Goal: Information Seeking & Learning: Learn about a topic

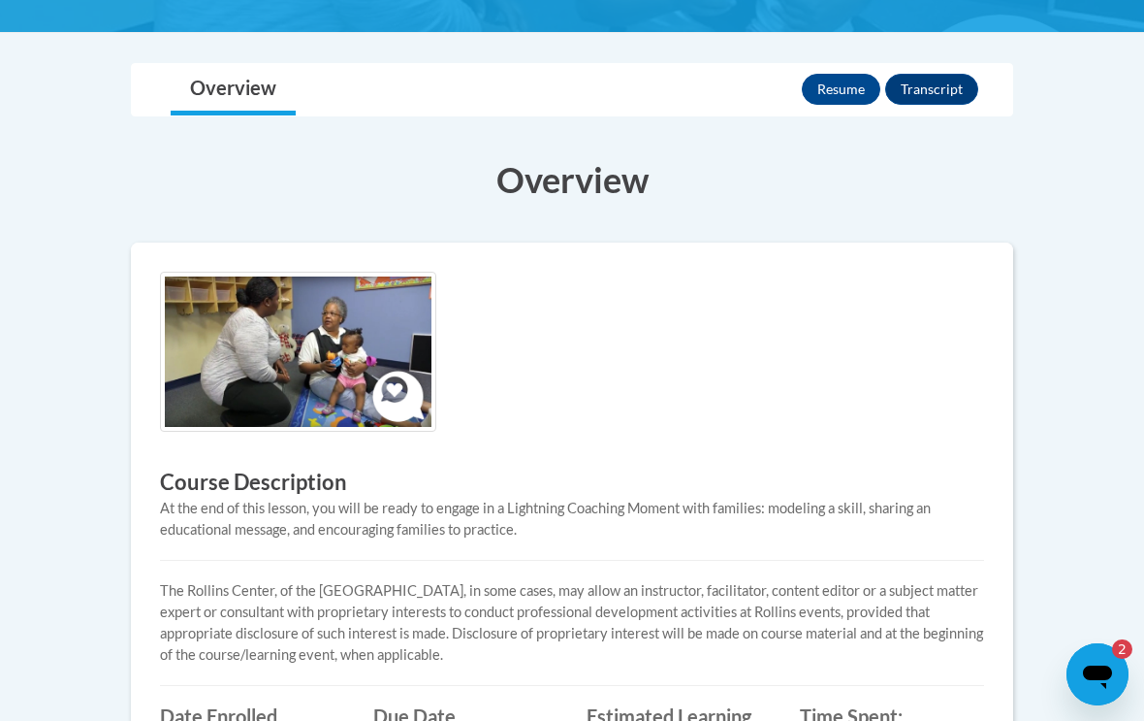
scroll to position [441, 0]
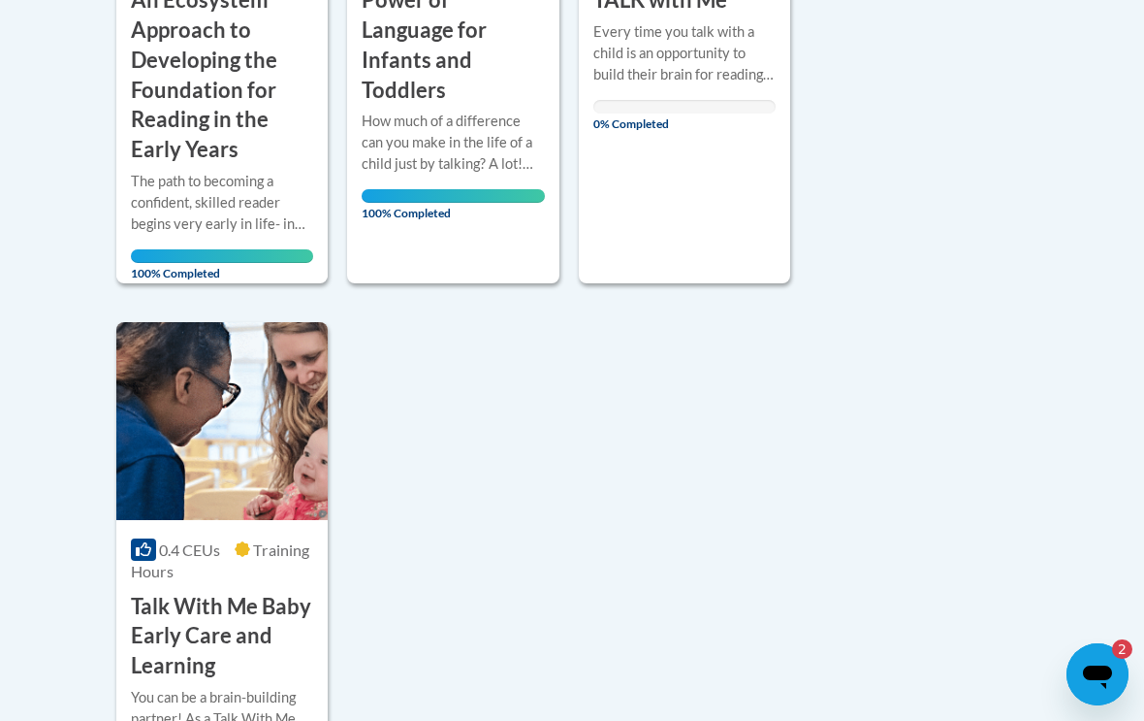
scroll to position [914, 0]
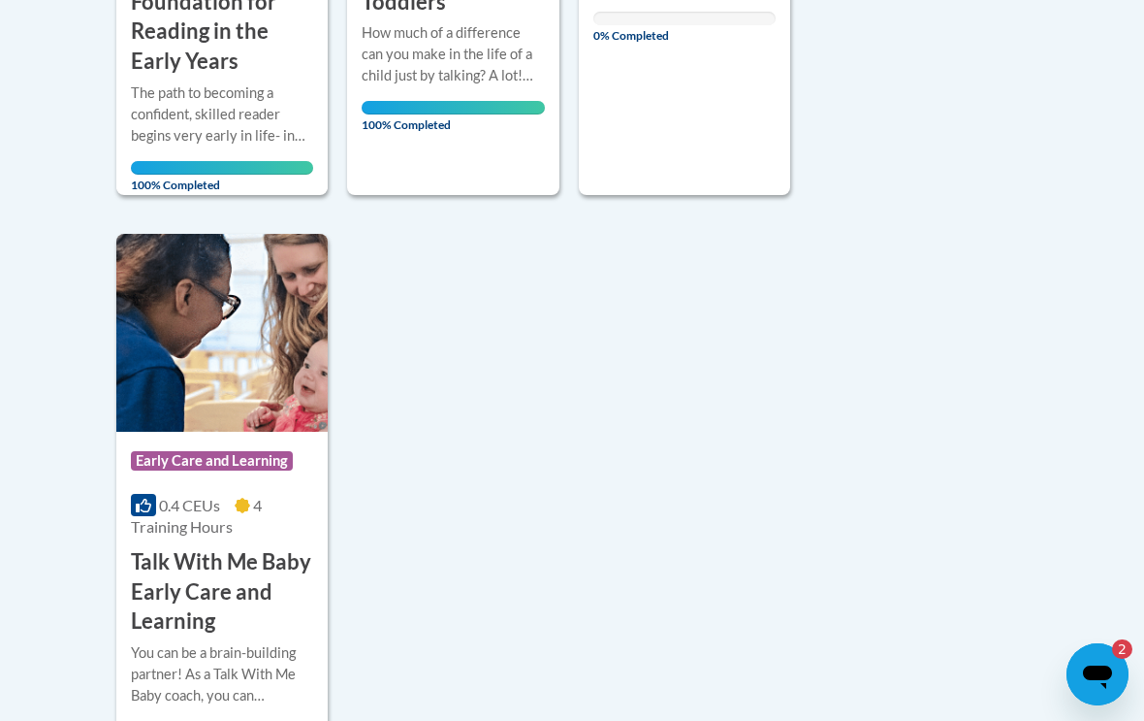
click at [270, 479] on div "Course Category: Early Care and Learning 0.4 CEUs 4 Training Hours COURSE Talk …" at bounding box center [221, 535] width 211 height 206
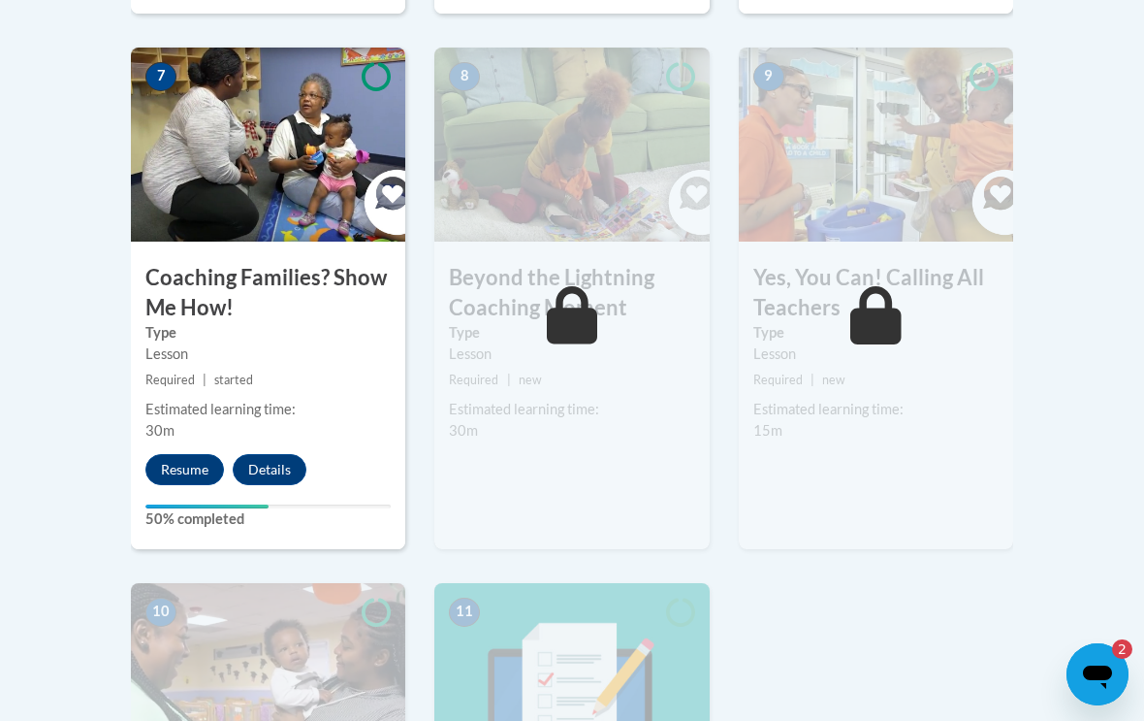
scroll to position [1781, 0]
click at [179, 472] on button "Resume" at bounding box center [184, 468] width 79 height 31
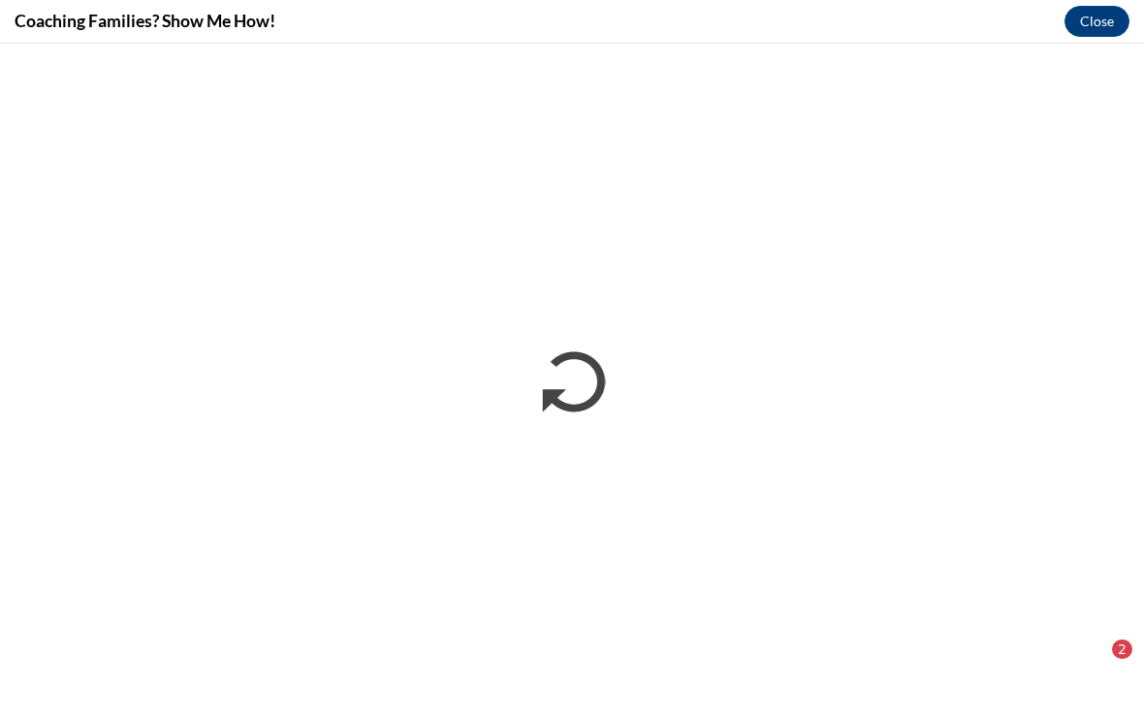
scroll to position [0, 0]
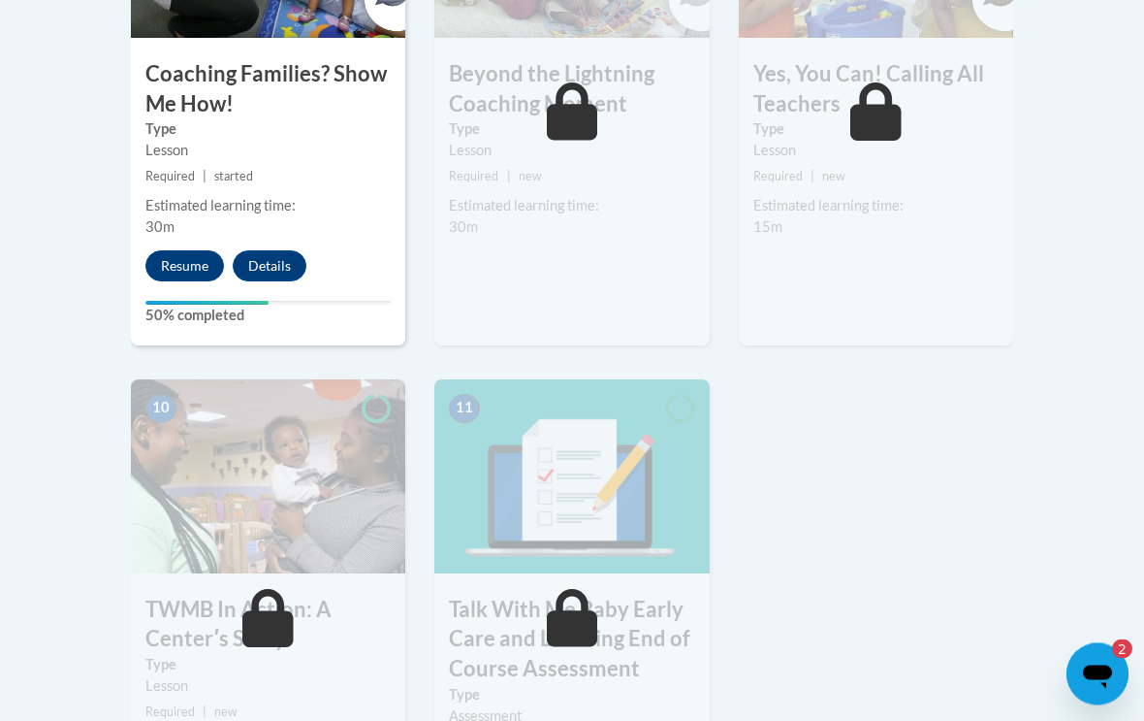
scroll to position [1983, 0]
click at [178, 266] on button "Resume" at bounding box center [184, 265] width 79 height 31
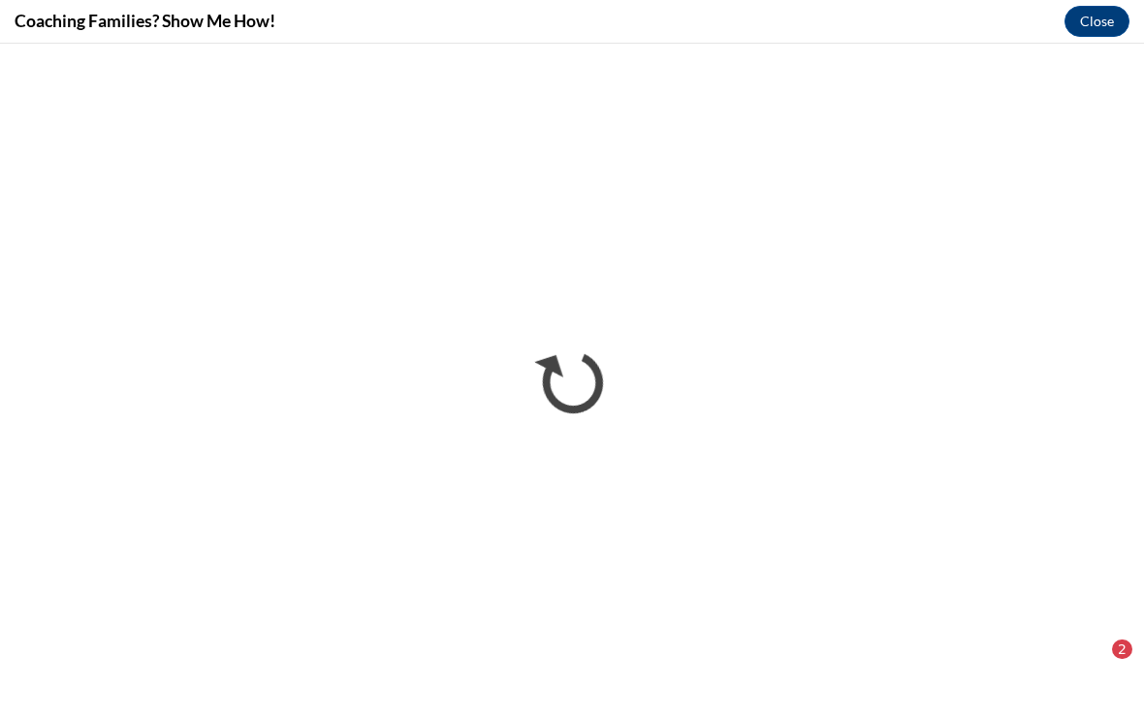
scroll to position [0, 0]
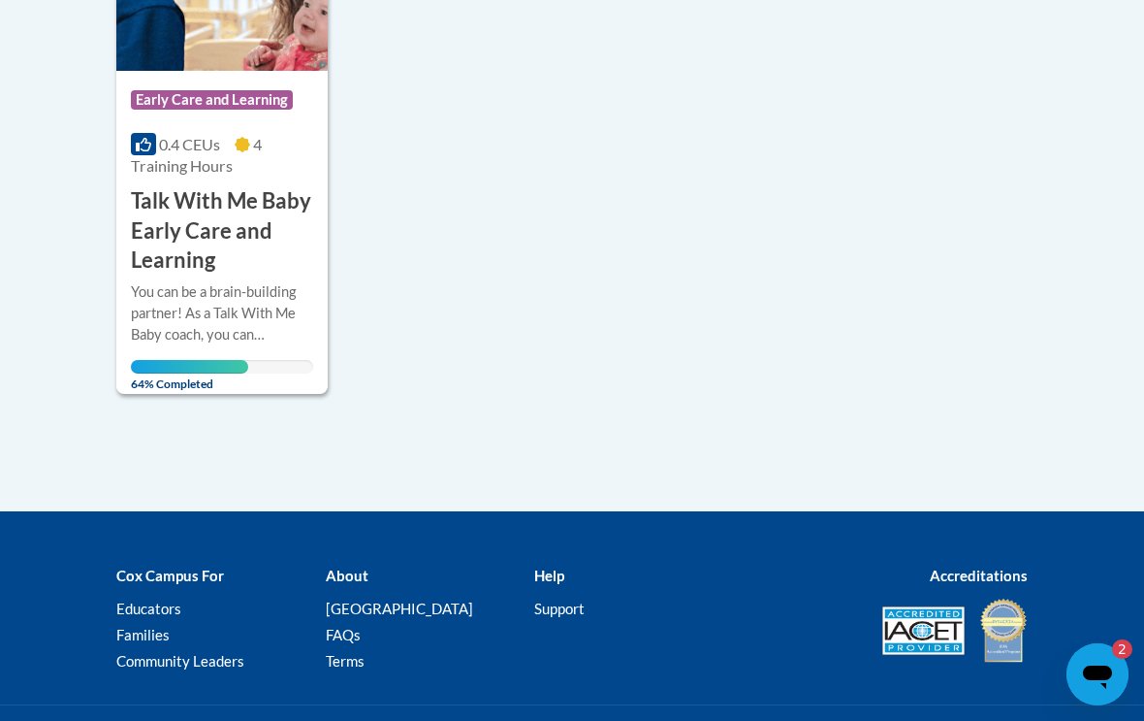
scroll to position [1268, 0]
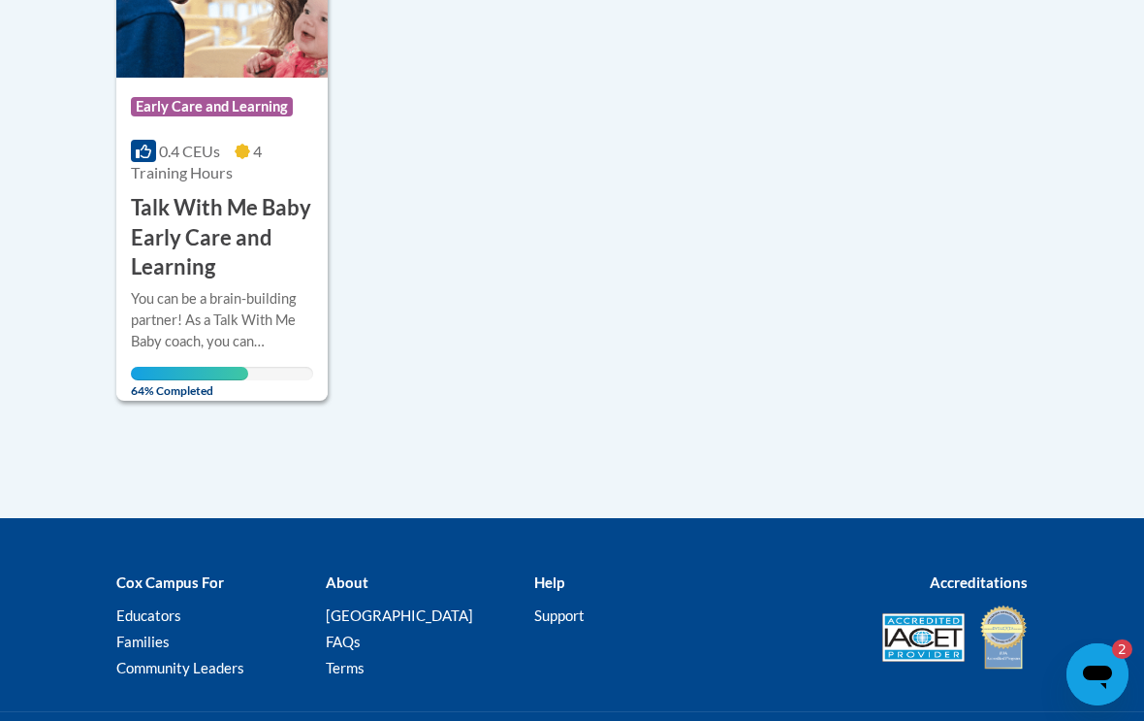
click at [220, 345] on div "You can be a brain-building partner! As a Talk With Me Baby coach, you can empo…" at bounding box center [222, 334] width 182 height 92
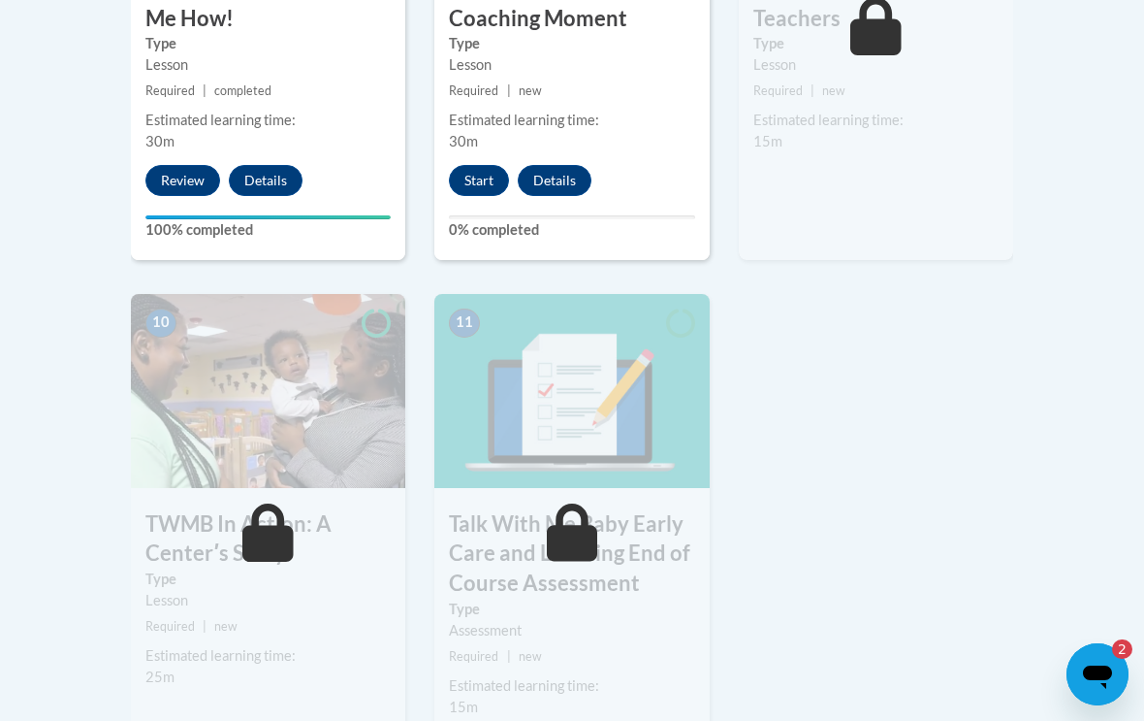
scroll to position [2052, 0]
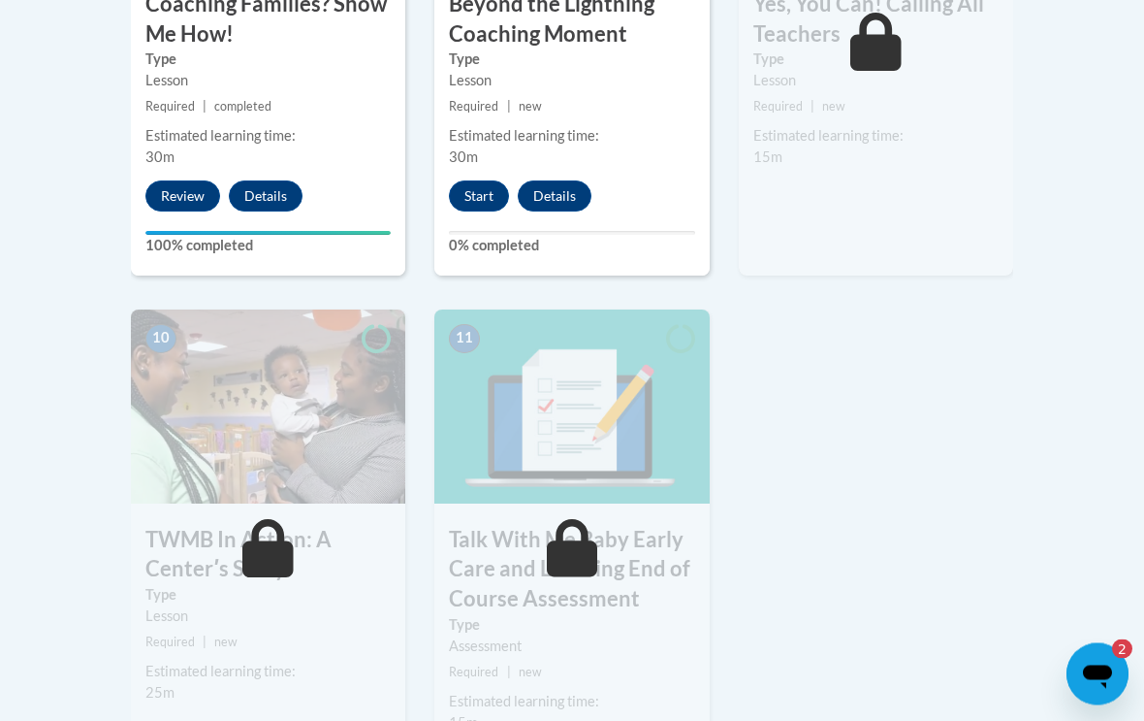
click at [470, 202] on button "Start" at bounding box center [479, 196] width 60 height 31
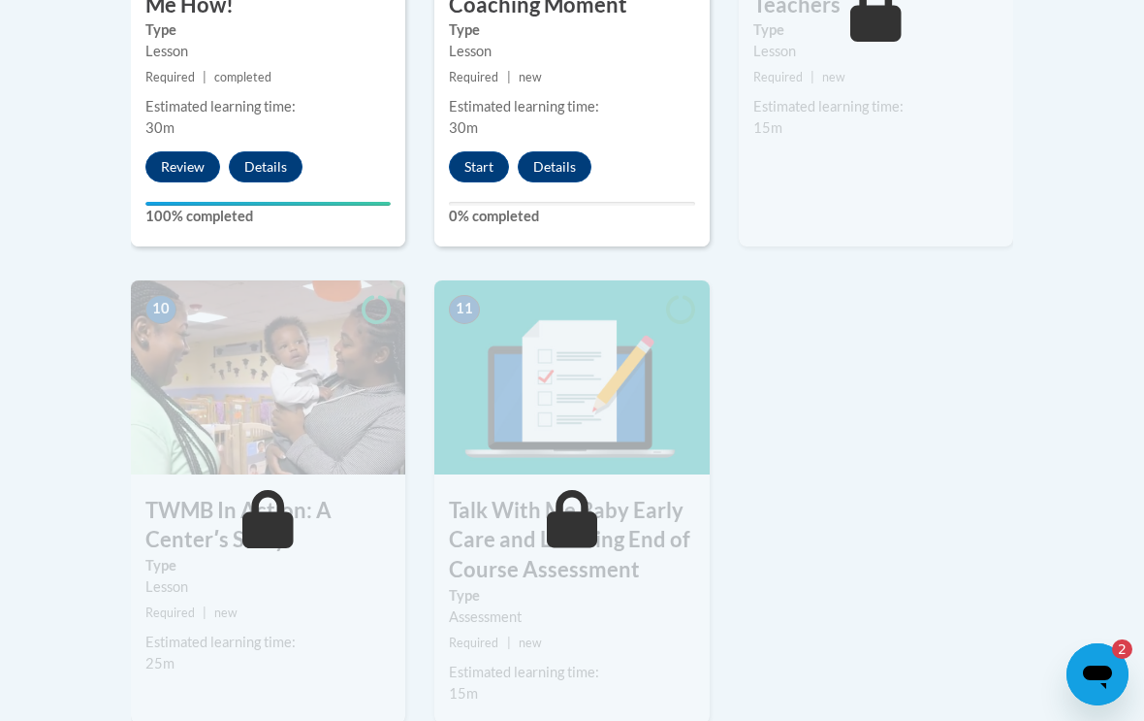
scroll to position [2084, 0]
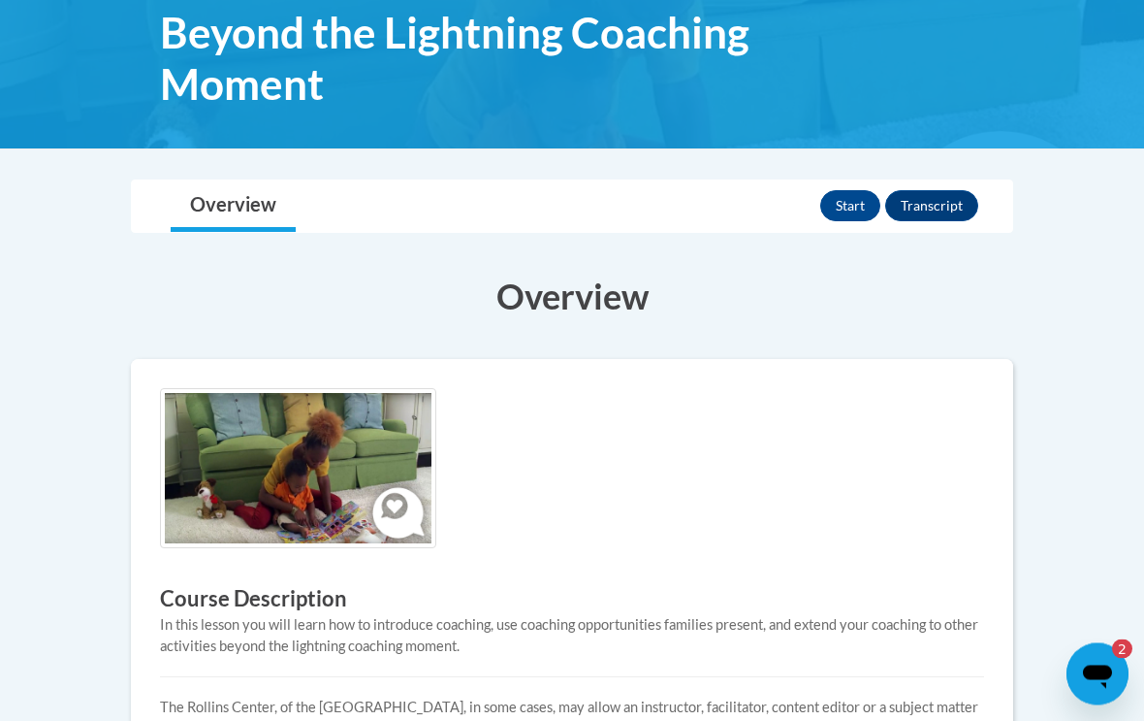
scroll to position [158, 0]
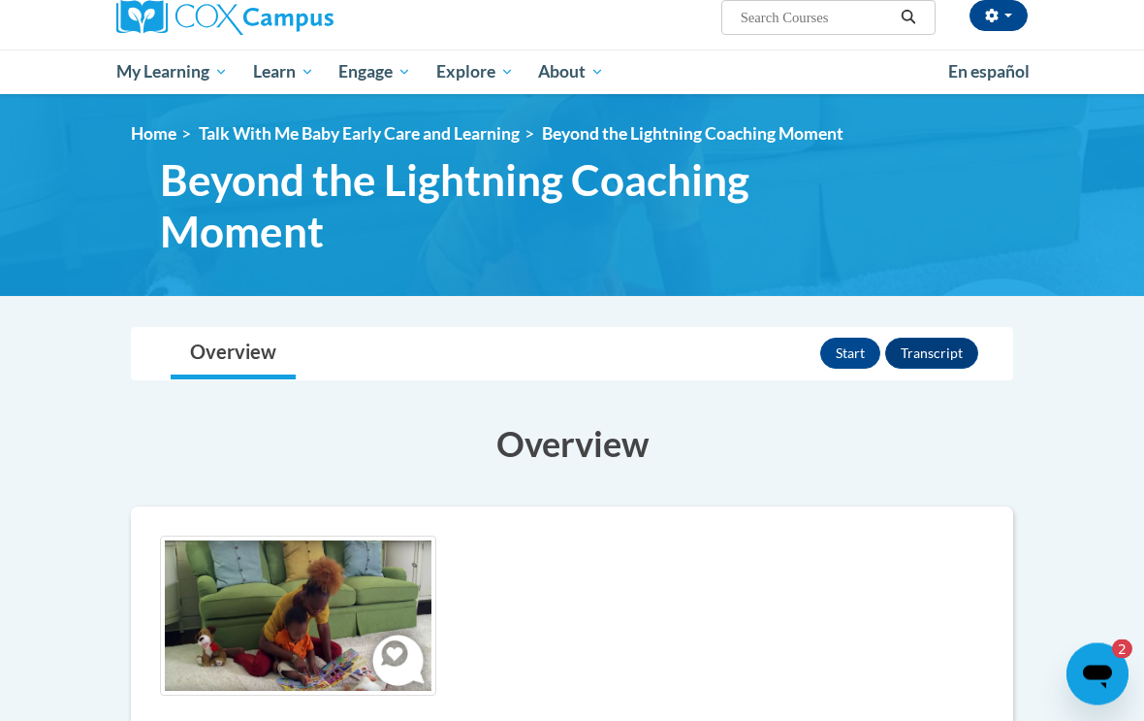
click at [839, 356] on button "Start" at bounding box center [851, 353] width 60 height 31
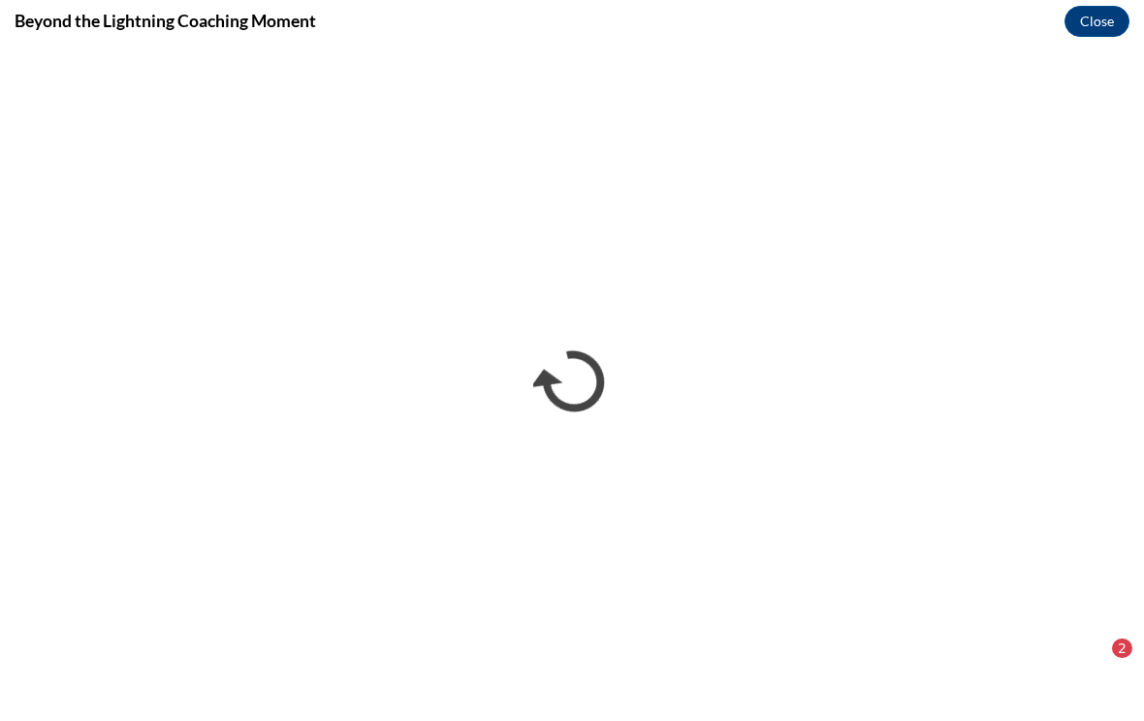
scroll to position [0, 0]
